Goal: Information Seeking & Learning: Learn about a topic

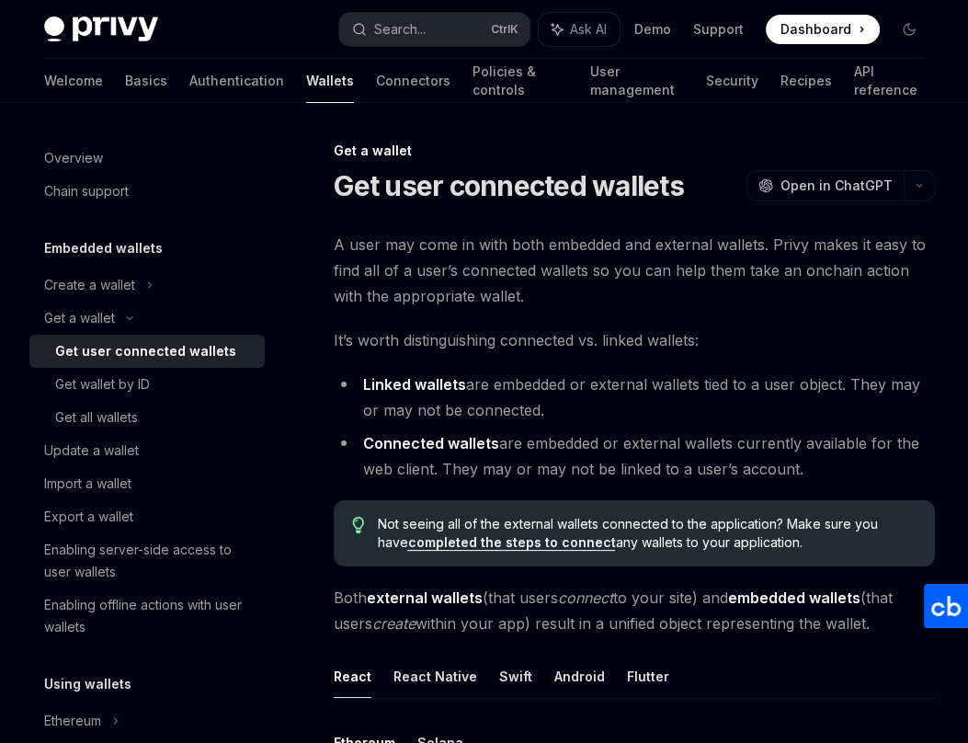
click at [819, 32] on span "Dashboard" at bounding box center [816, 29] width 71 height 18
